Goal: Task Accomplishment & Management: Complete application form

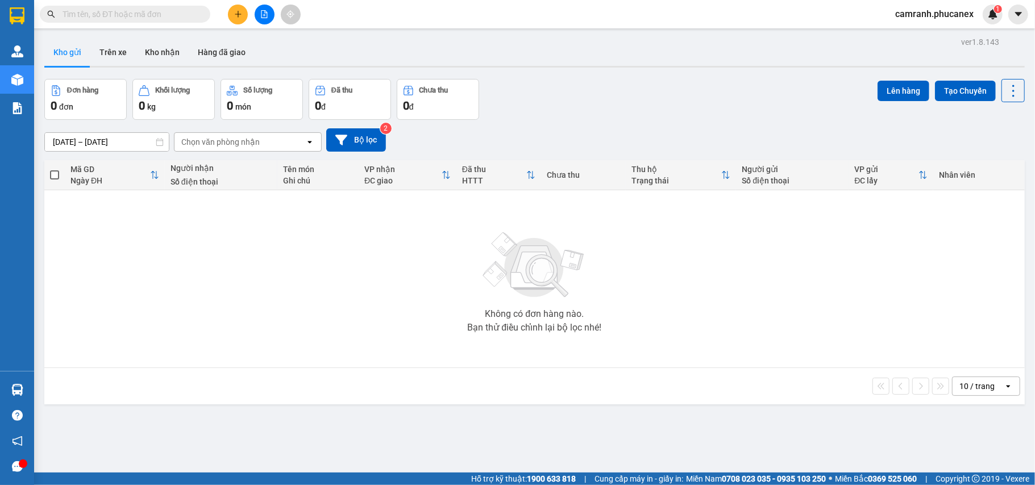
click at [151, 19] on input "text" at bounding box center [130, 14] width 134 height 13
paste input "Q11409250055"
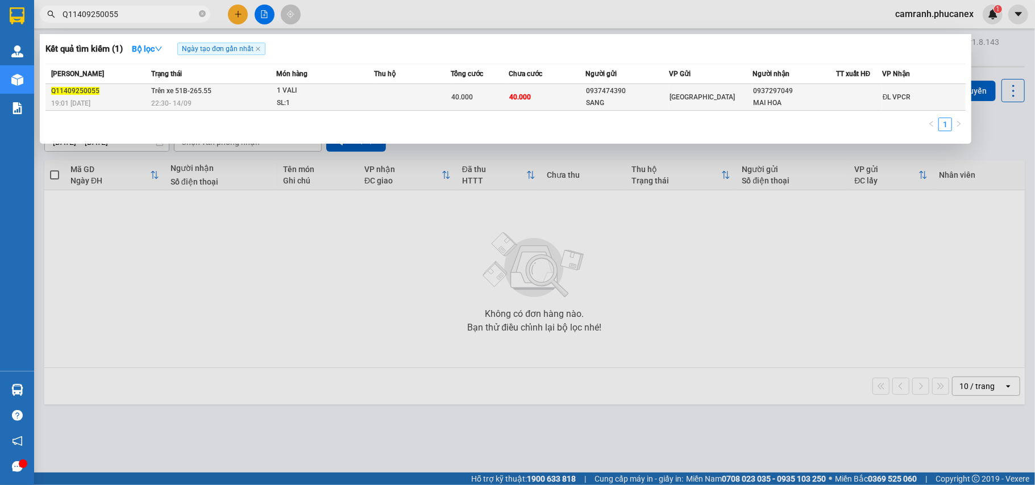
type input "Q11409250055"
click at [506, 99] on div "40.000" at bounding box center [479, 97] width 57 height 13
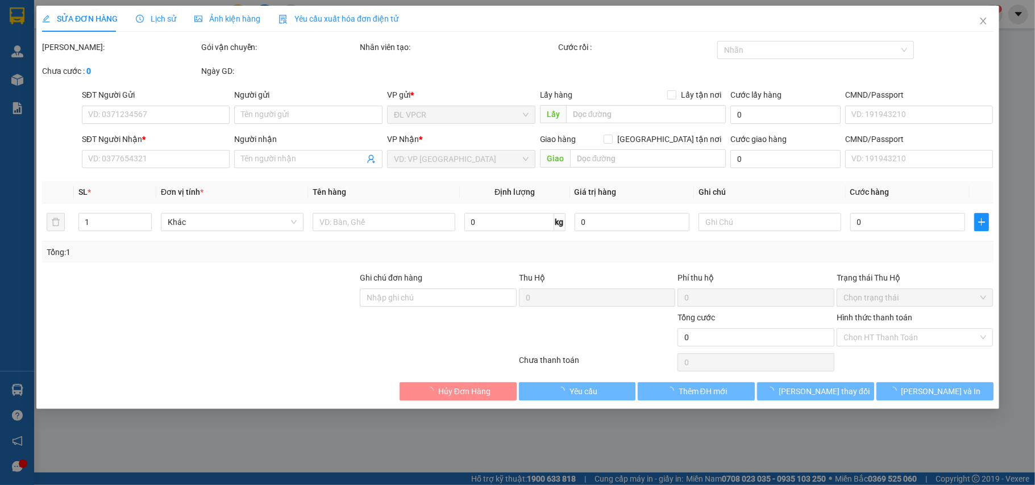
type input "0937474390"
type input "SANG"
type input "0937297049"
type input "MAI HOA"
type input "40.000"
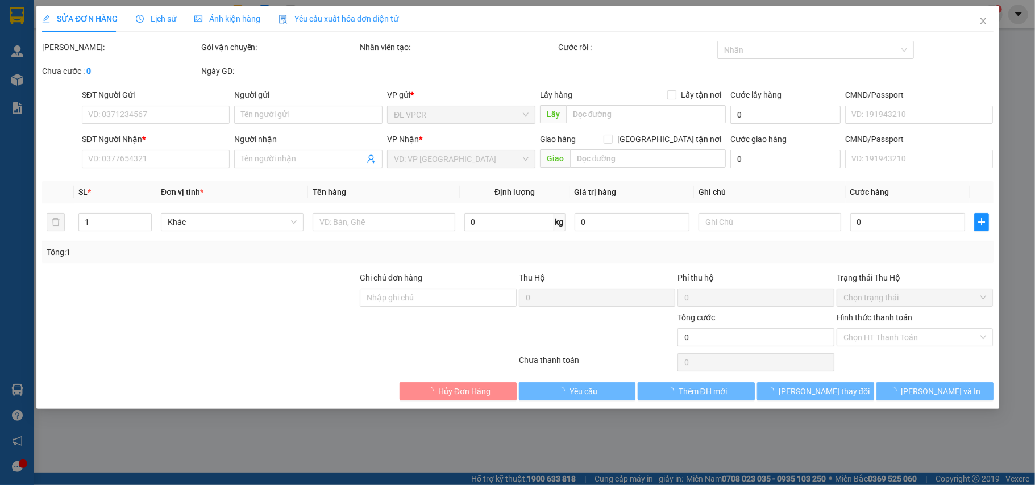
type input "40.000"
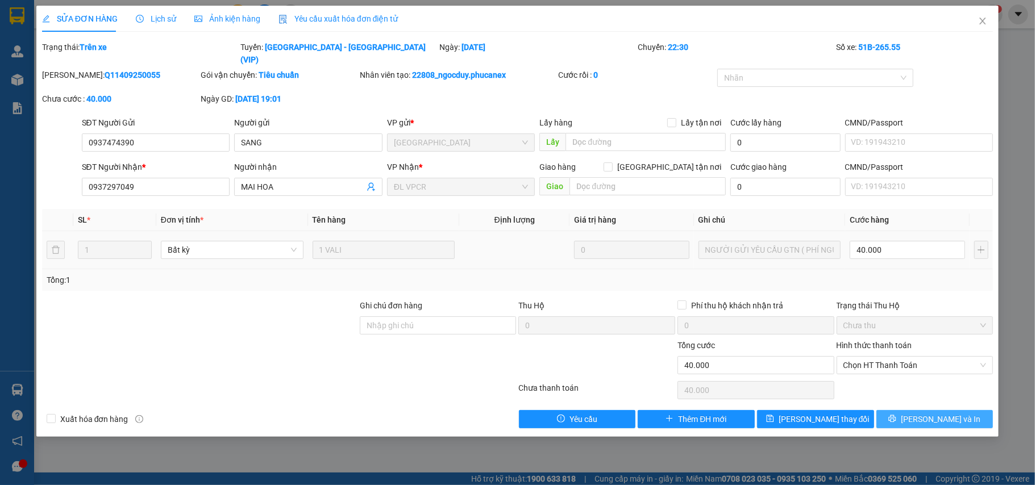
click at [935, 413] on span "[PERSON_NAME] và In" at bounding box center [941, 419] width 80 height 13
